Goal: Task Accomplishment & Management: Manage account settings

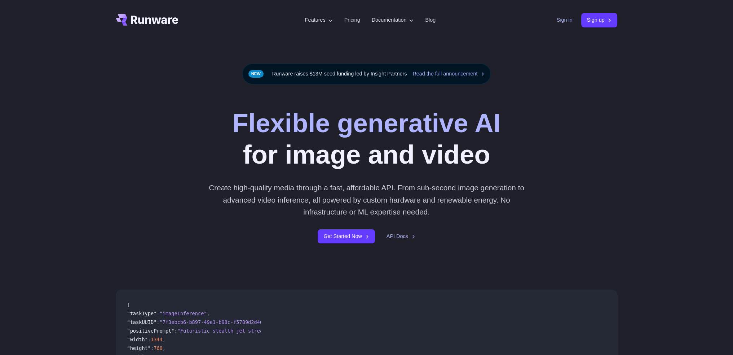
drag, startPoint x: 0, startPoint y: 0, endPoint x: 553, endPoint y: 17, distance: 552.9
click at [557, 17] on link "Sign in" at bounding box center [565, 20] width 16 height 8
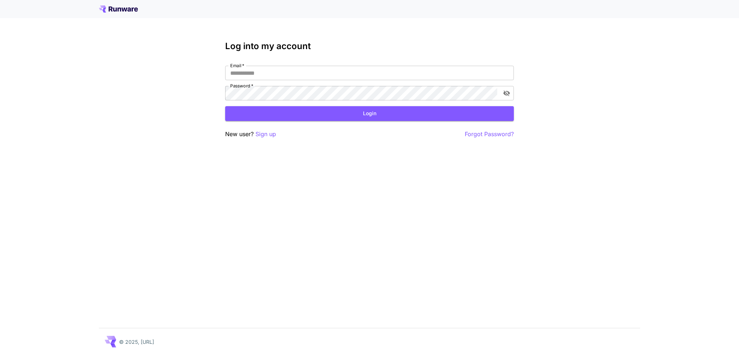
drag, startPoint x: 0, startPoint y: 0, endPoint x: 268, endPoint y: 70, distance: 277.0
click at [268, 70] on input "Email   *" at bounding box center [369, 73] width 289 height 14
type input "**********"
click at [329, 114] on button "Login" at bounding box center [369, 113] width 289 height 15
